Goal: Transaction & Acquisition: Purchase product/service

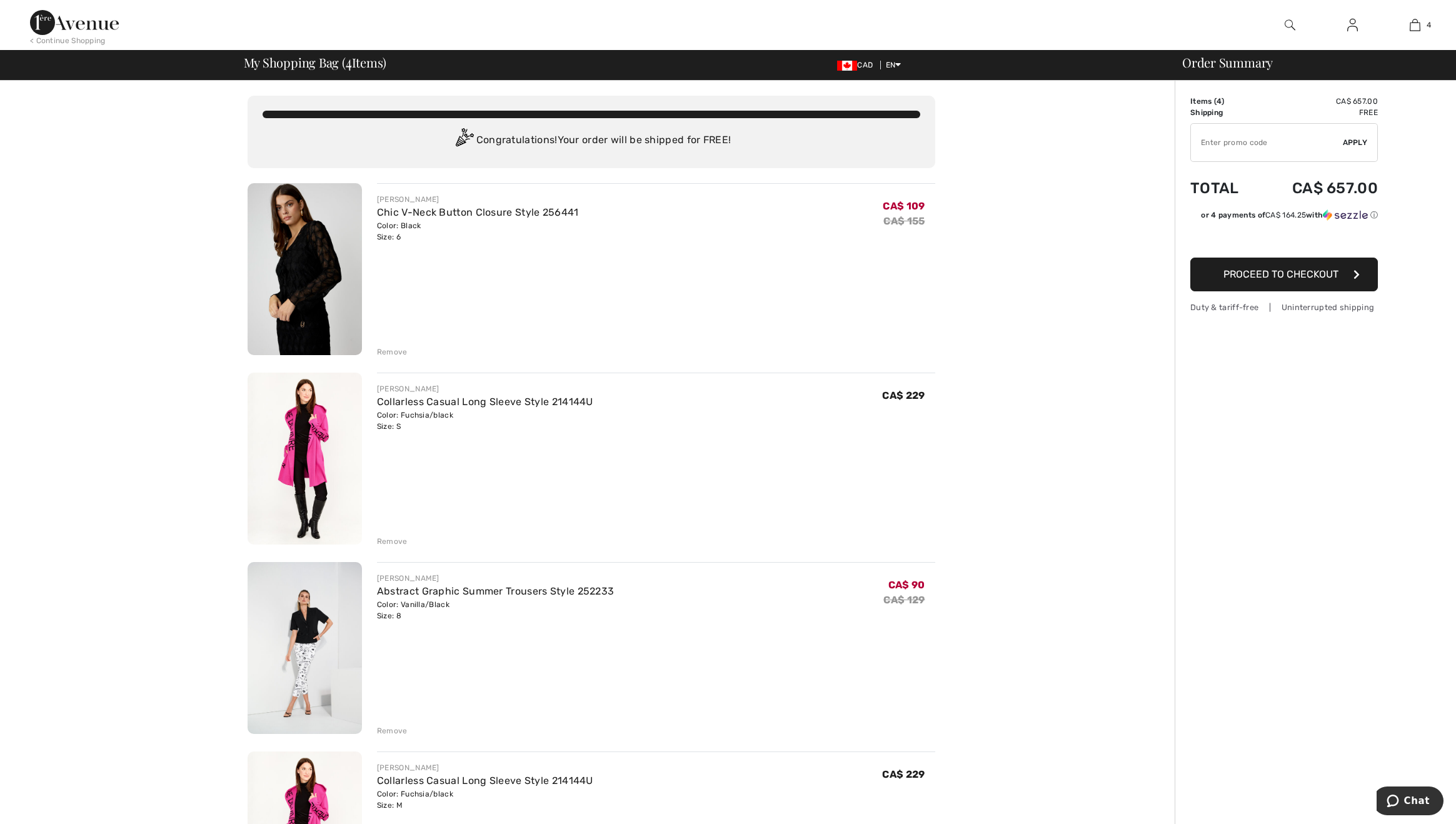
click at [391, 544] on div "Remove" at bounding box center [392, 541] width 31 height 11
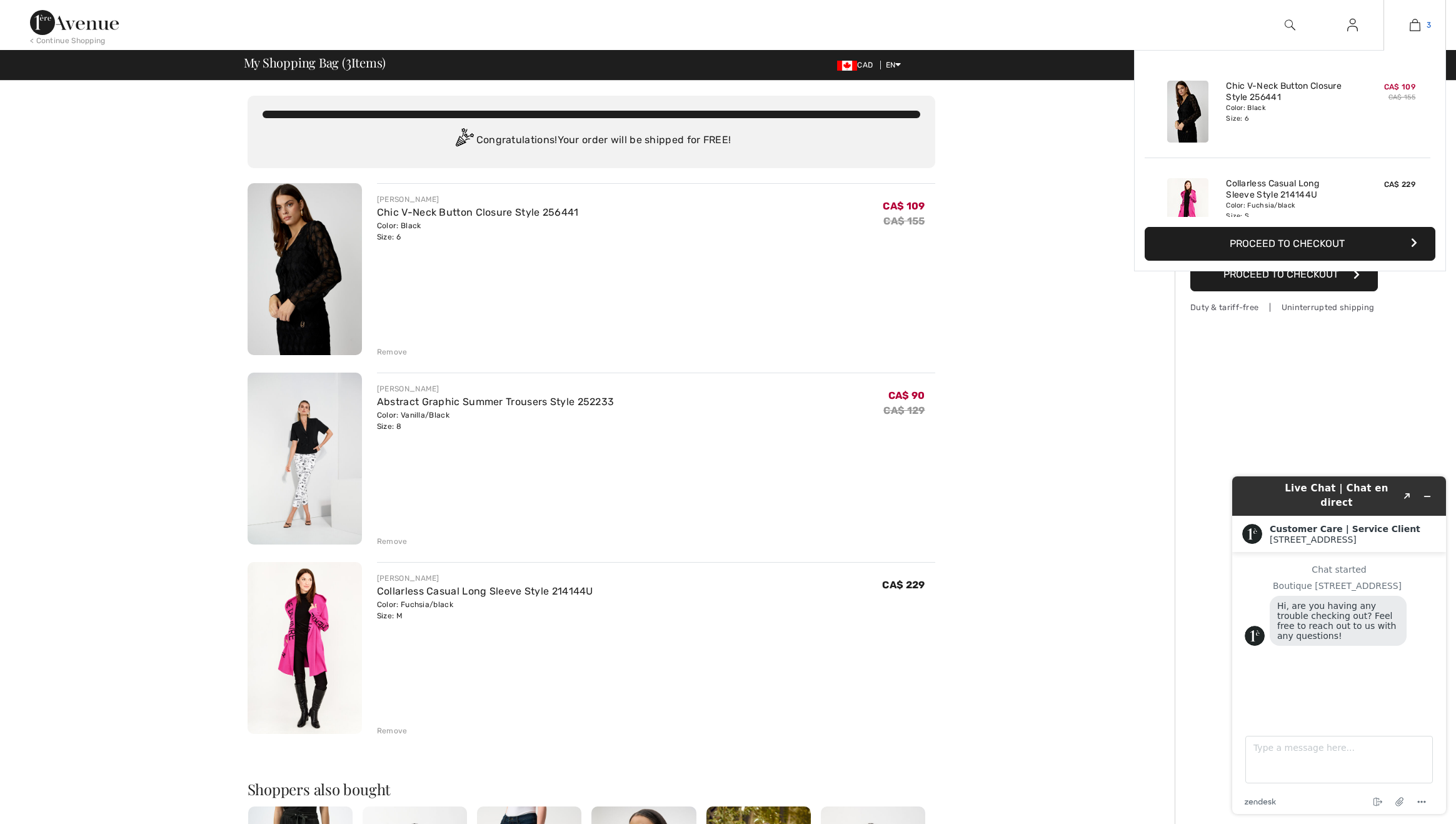
click at [1418, 24] on img at bounding box center [1415, 25] width 10 height 15
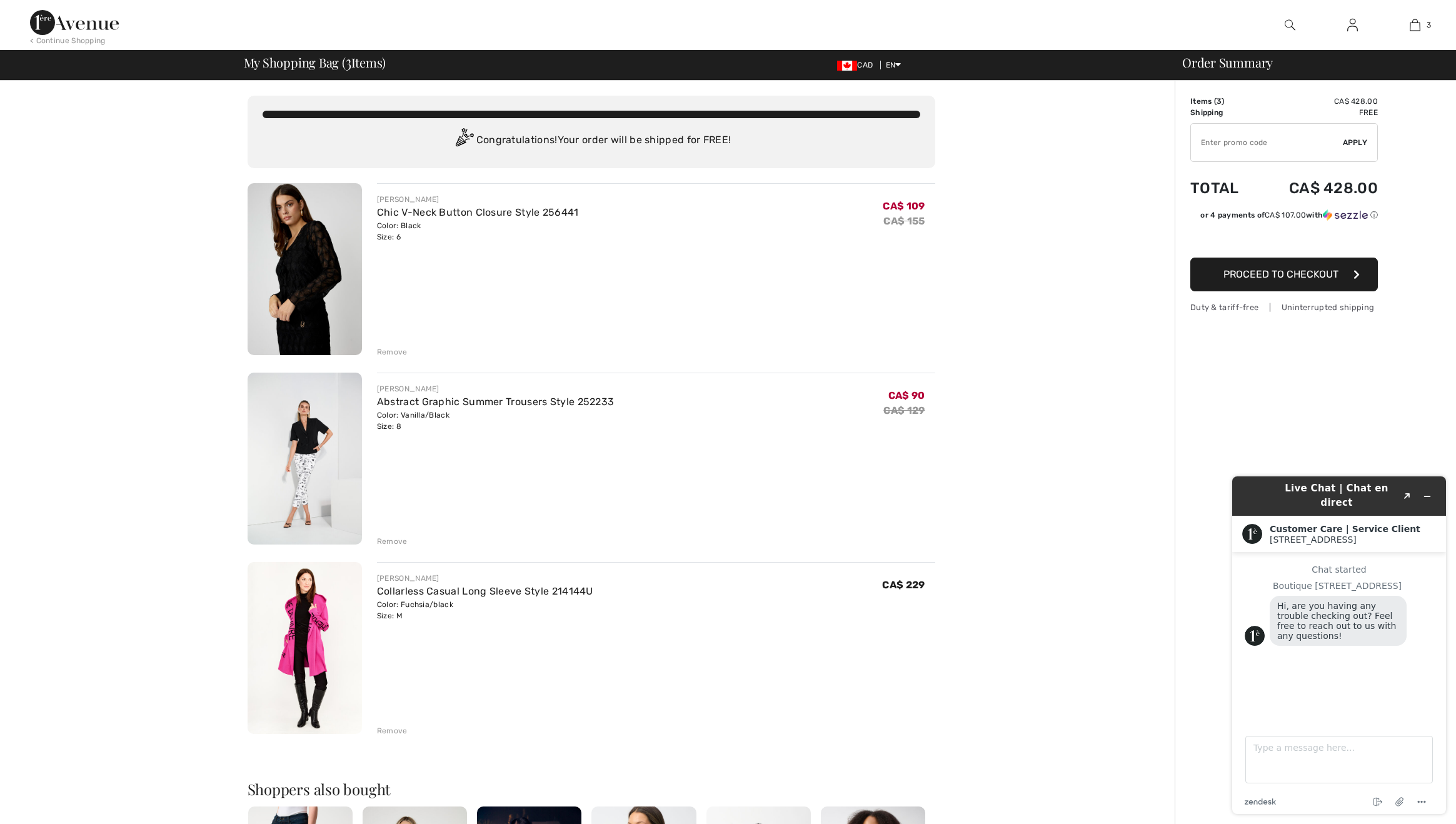
click at [391, 350] on div "Remove" at bounding box center [392, 352] width 31 height 11
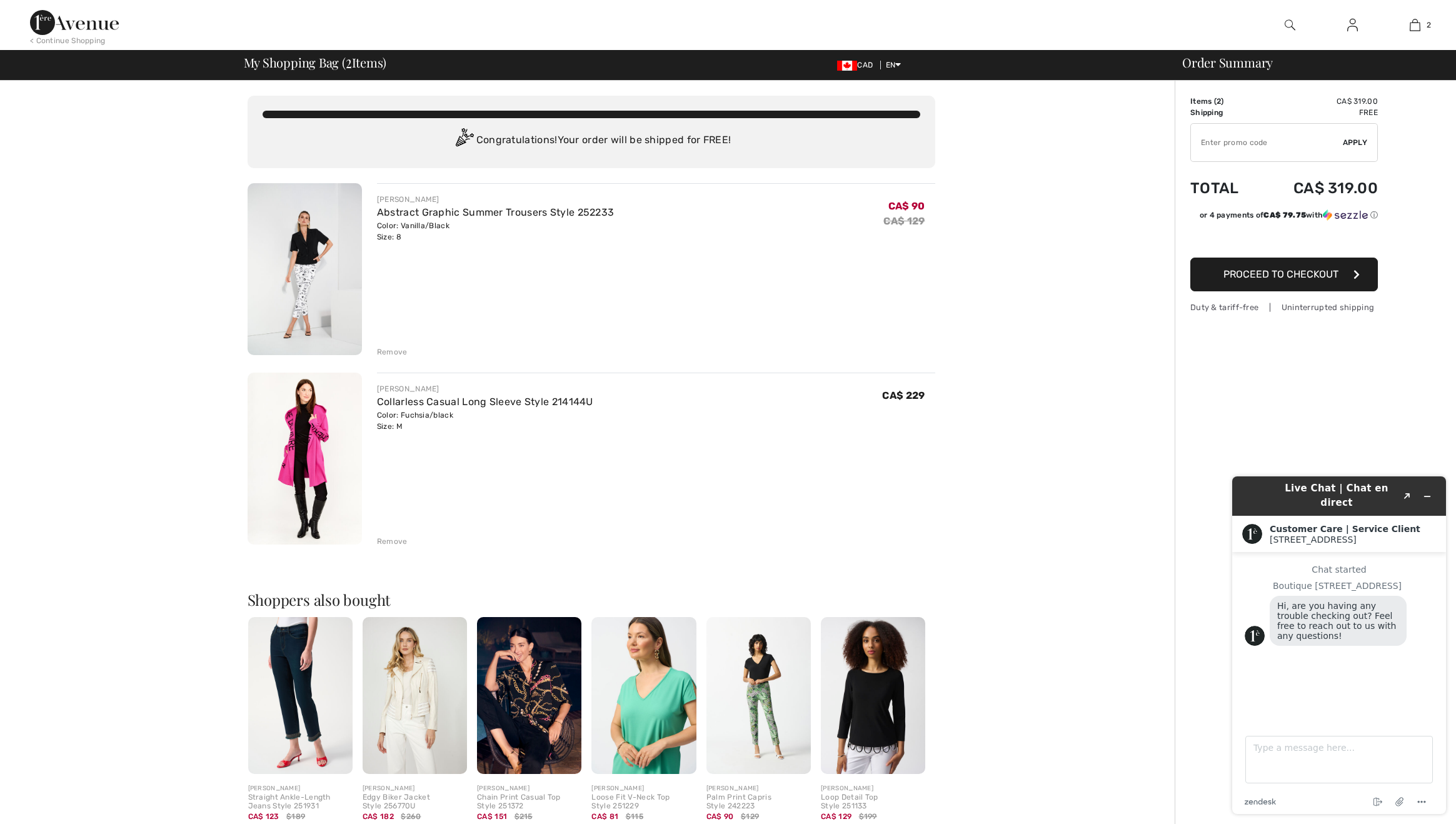
click at [392, 353] on div "Remove" at bounding box center [392, 352] width 31 height 11
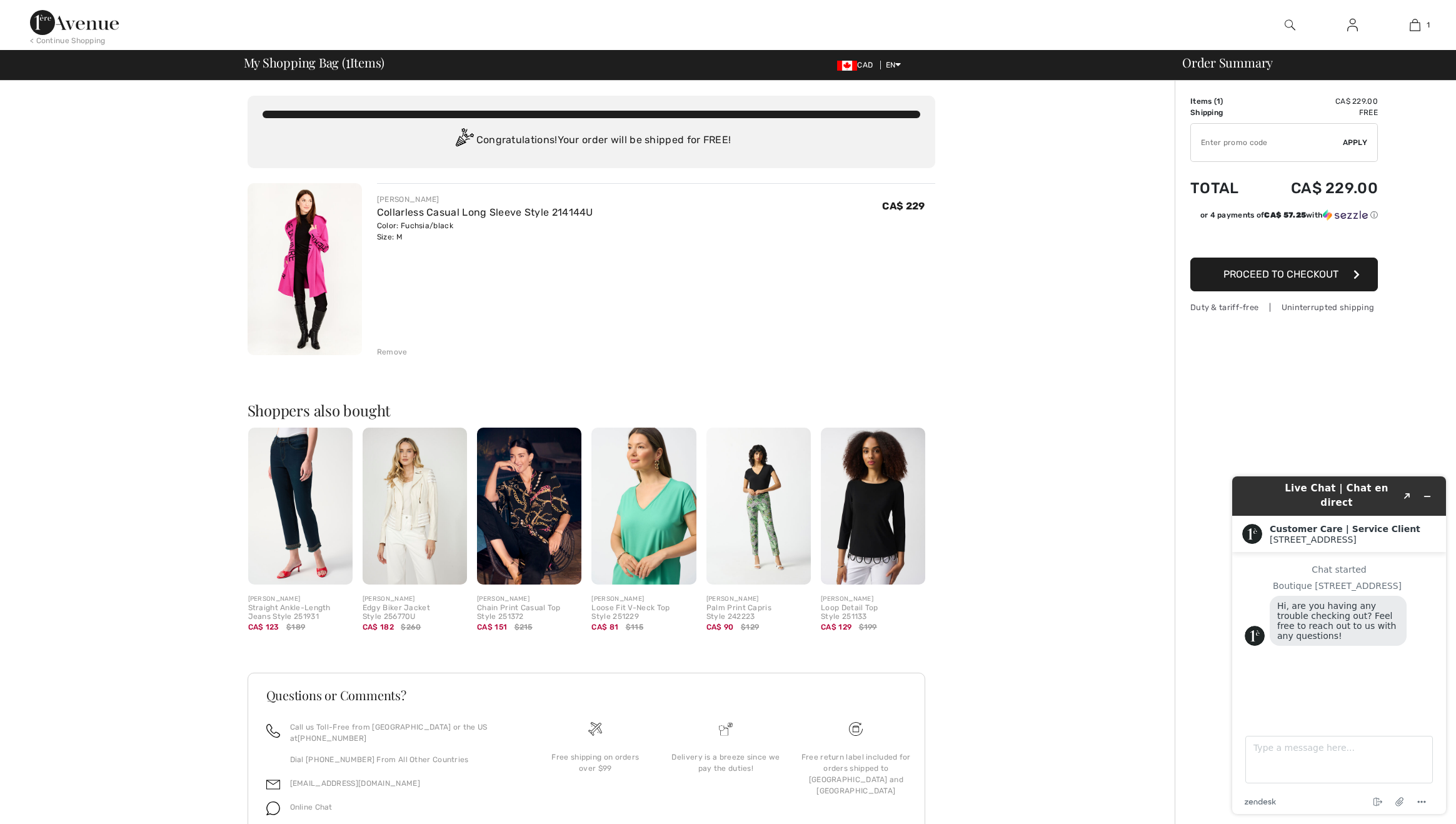
click at [320, 258] on img at bounding box center [304, 270] width 114 height 172
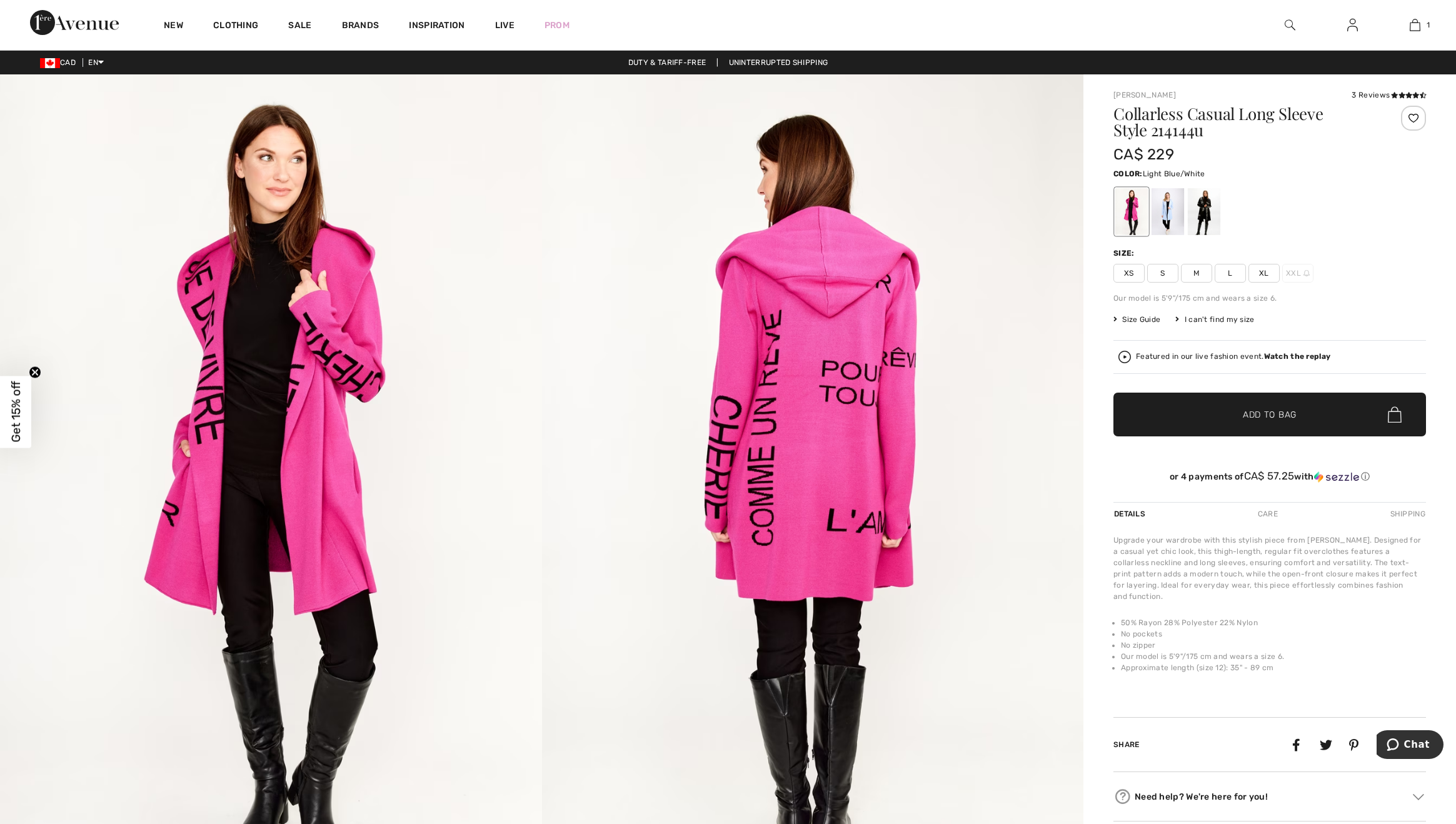
click at [1160, 212] on div at bounding box center [1168, 212] width 32 height 47
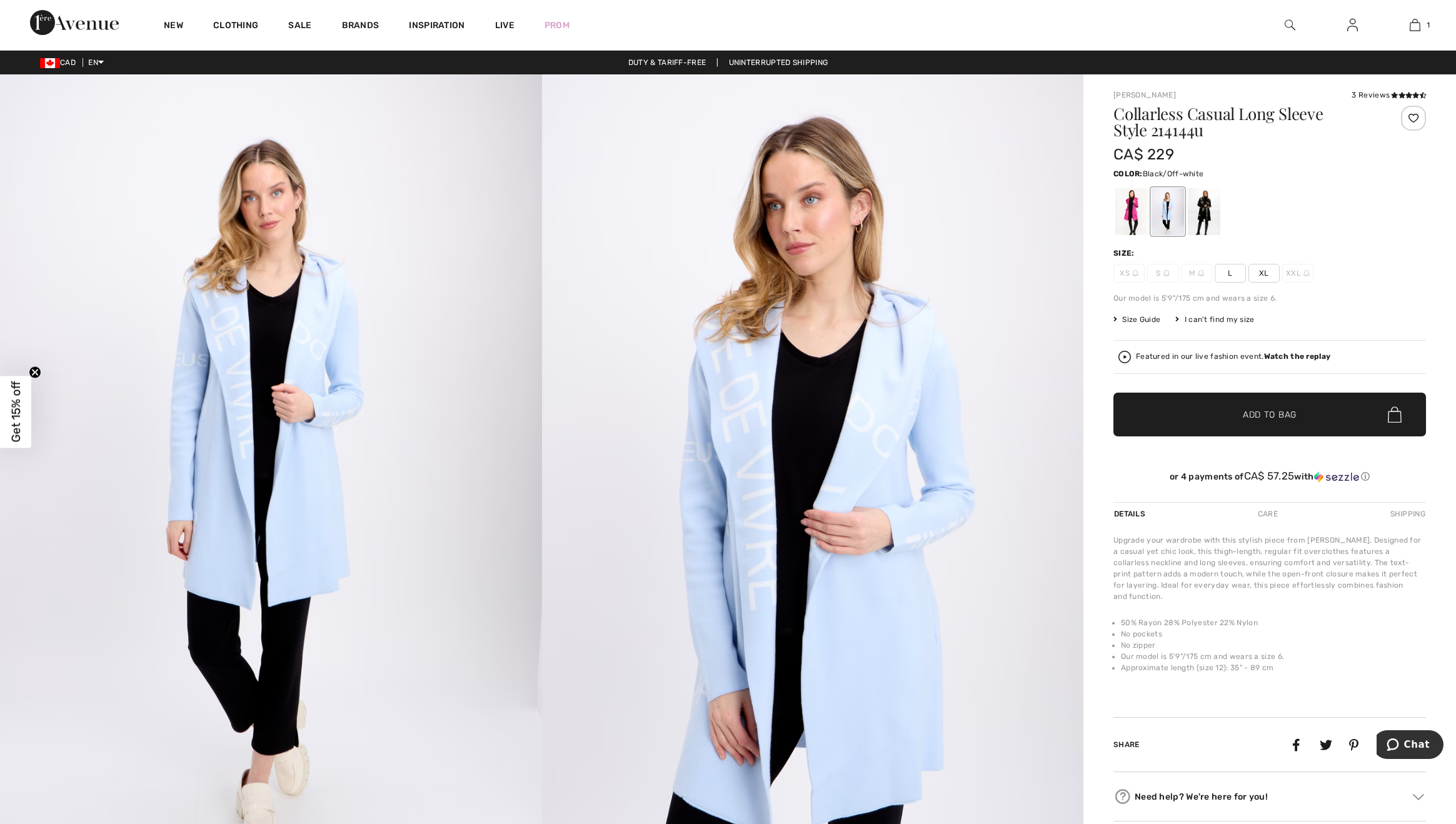
click at [1206, 214] on div at bounding box center [1204, 212] width 32 height 47
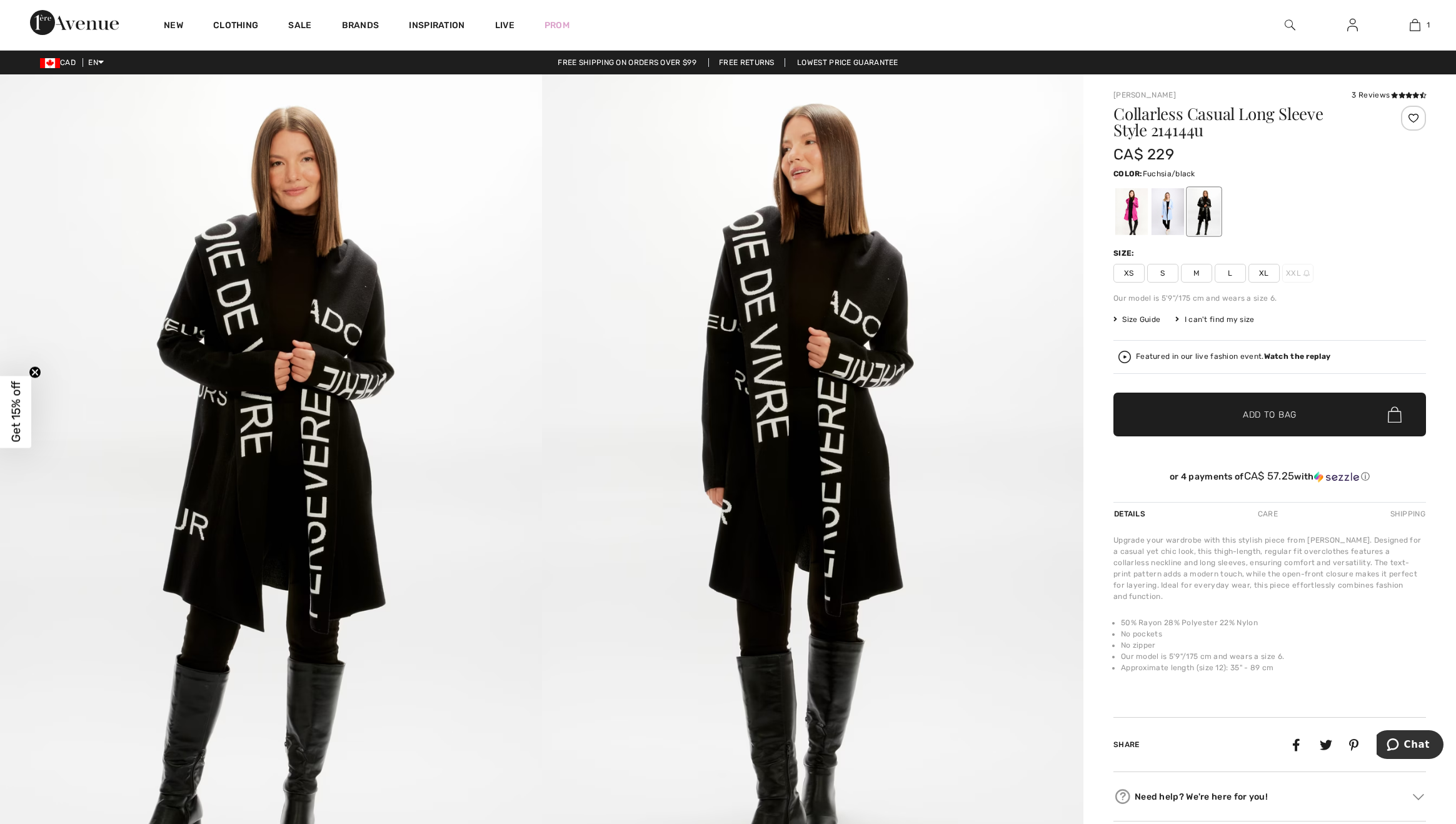
click at [1130, 213] on div at bounding box center [1131, 212] width 32 height 47
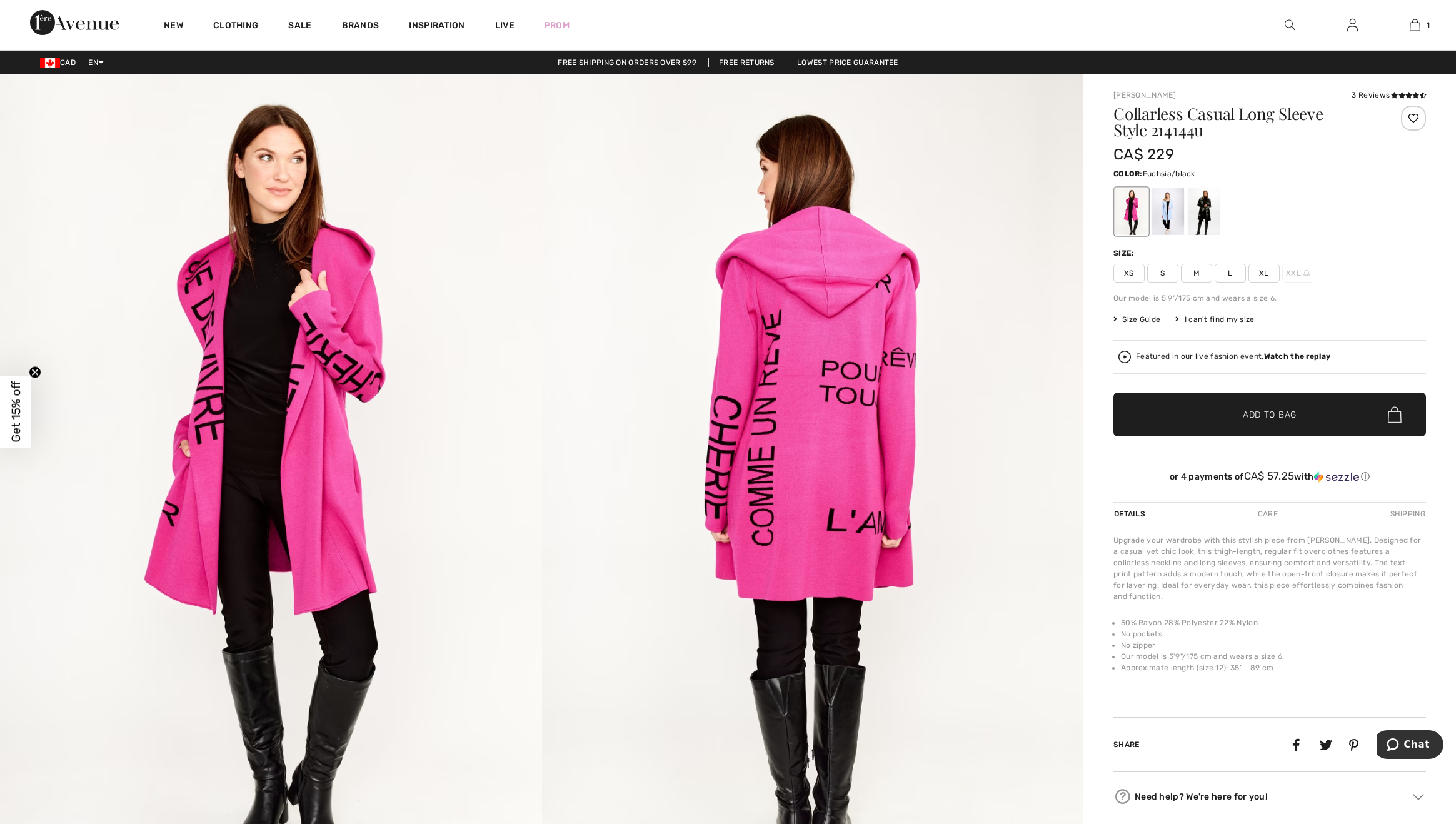
click at [1268, 510] on div "Care" at bounding box center [1268, 514] width 41 height 23
